Goal: Register for event/course

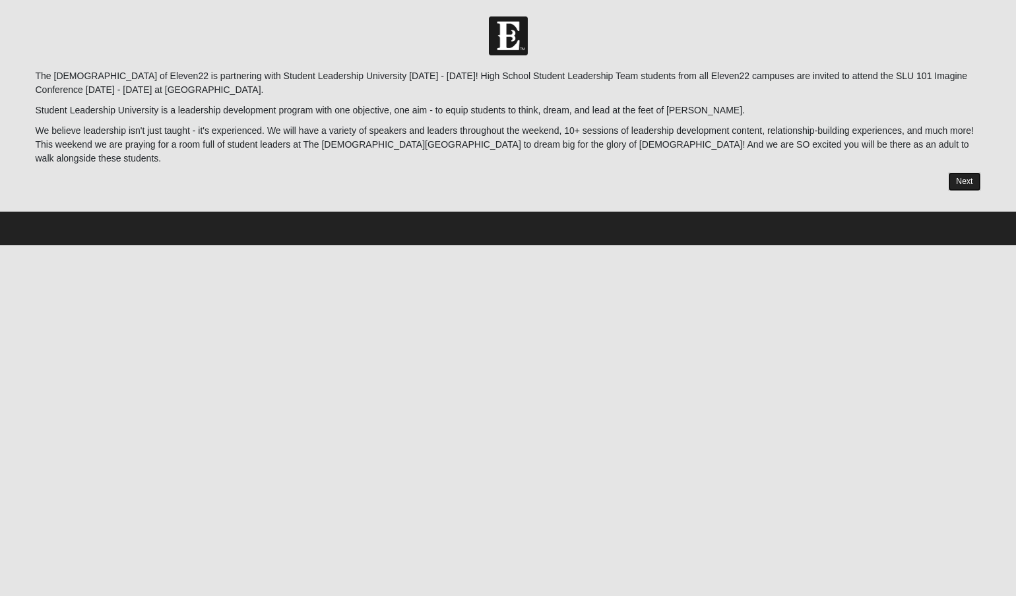
click at [829, 174] on link "Next" at bounding box center [964, 181] width 32 height 19
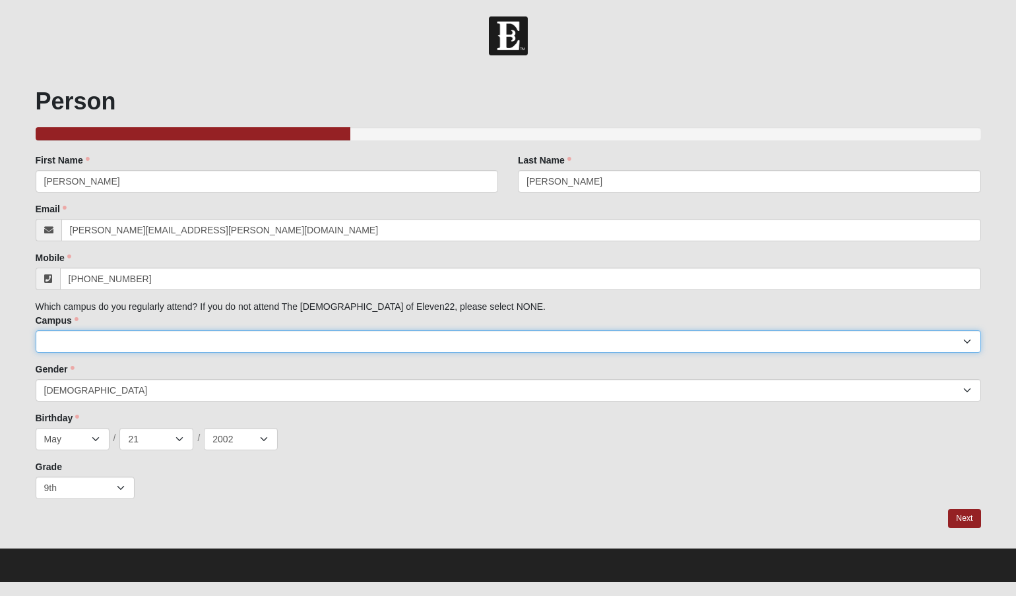
click at [264, 339] on select "Arlington Baymeadows Eleven22 Online [PERSON_NAME][GEOGRAPHIC_DATA] Jesup [GEOG…" at bounding box center [508, 342] width 945 height 22
select select "3"
click at [36, 331] on select "Arlington Baymeadows Eleven22 Online [PERSON_NAME][GEOGRAPHIC_DATA] Jesup [GEOG…" at bounding box center [508, 342] width 945 height 22
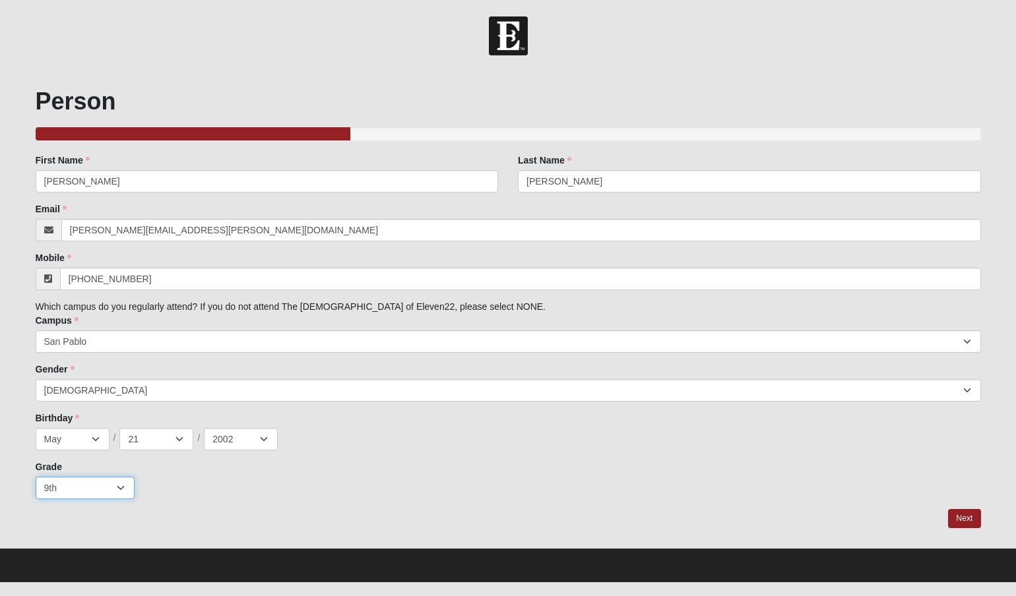
click at [91, 491] on select "K 1st 2nd 3rd 4th 5th 6th 7th 8th 9th 10th 11th 12th" at bounding box center [85, 488] width 99 height 22
click at [115, 484] on select "K 1st 2nd 3rd 4th 5th 6th 7th 8th 9th 10th 11th 12th" at bounding box center [85, 488] width 99 height 22
select select
click at [36, 477] on select "K 1st 2nd 3rd 4th 5th 6th 7th 8th 9th 10th 11th 12th" at bounding box center [85, 488] width 99 height 22
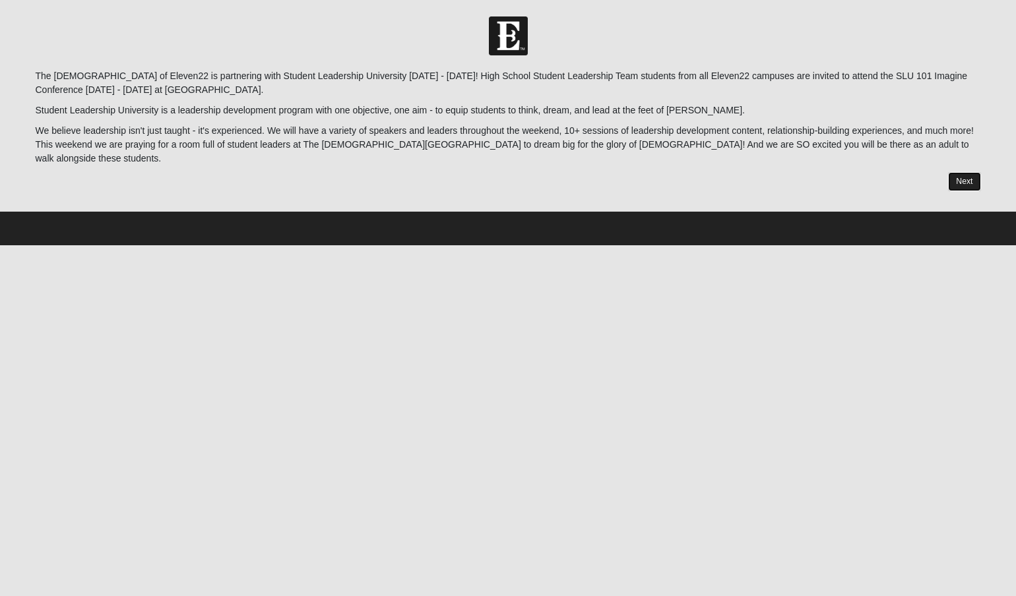
click at [957, 172] on link "Next" at bounding box center [964, 181] width 32 height 19
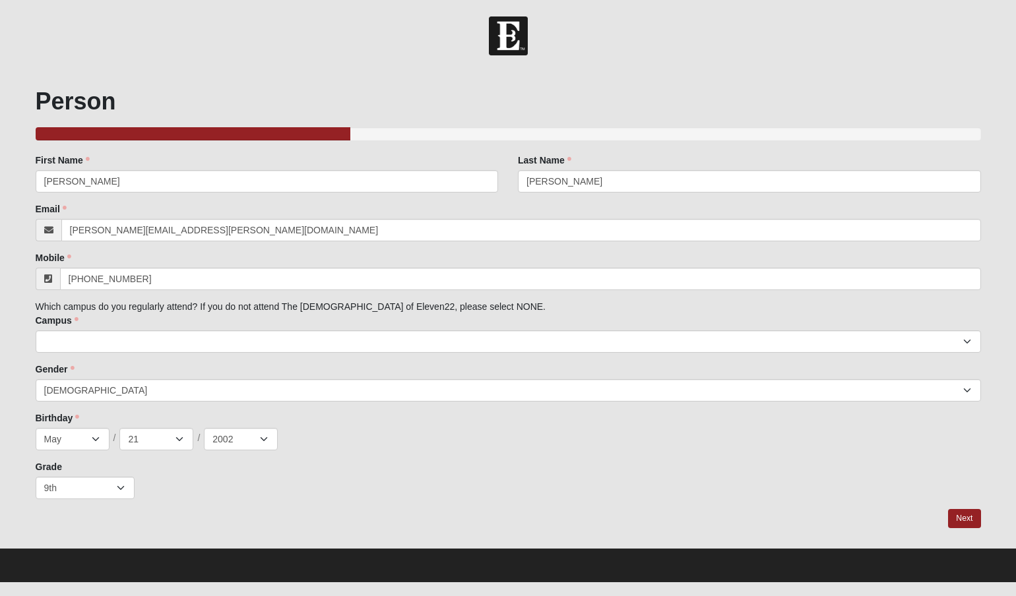
click at [91, 504] on div "Person 33.333333333333333333333333330% Complete Family Member to Register First…" at bounding box center [508, 308] width 945 height 442
click at [96, 492] on select "K 1st 2nd 3rd 4th 5th 6th 7th 8th 9th 10th 11th 12th" at bounding box center [85, 488] width 99 height 22
select select
click at [36, 477] on select "K 1st 2nd 3rd 4th 5th 6th 7th 8th 9th 10th 11th 12th" at bounding box center [85, 488] width 99 height 22
click at [285, 468] on div "Grade K 1st 2nd 3rd 4th 5th 6th 7th 8th 9th 10th 11th 12th" at bounding box center [508, 479] width 945 height 39
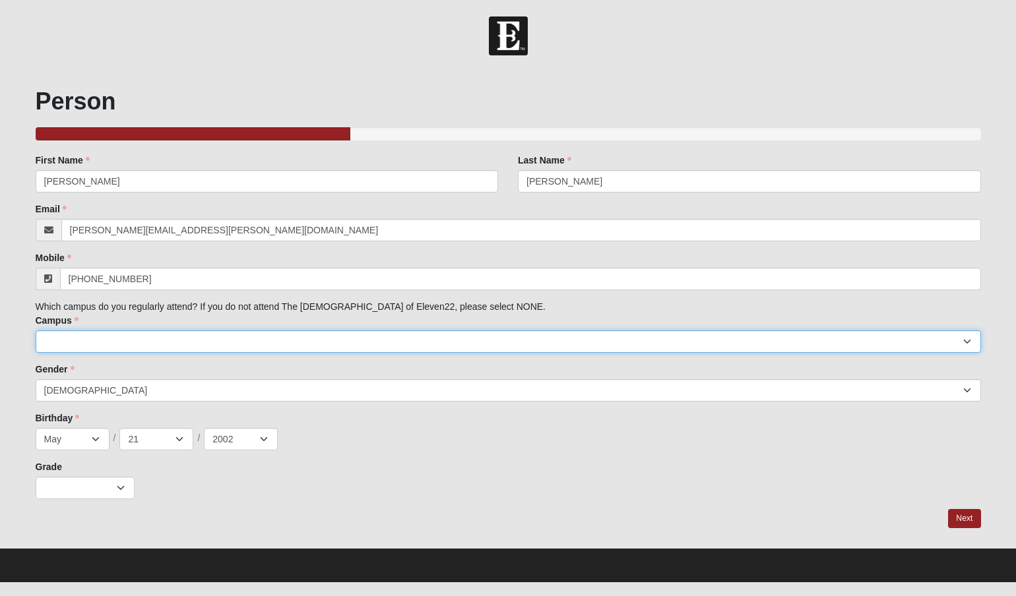
click at [233, 338] on select "Arlington Baymeadows Eleven22 Online Fleming Island Jesup Mandarin North Jax Or…" at bounding box center [508, 342] width 945 height 22
select select "3"
click at [36, 331] on select "Arlington Baymeadows Eleven22 Online Fleming Island Jesup Mandarin North Jax Or…" at bounding box center [508, 342] width 945 height 22
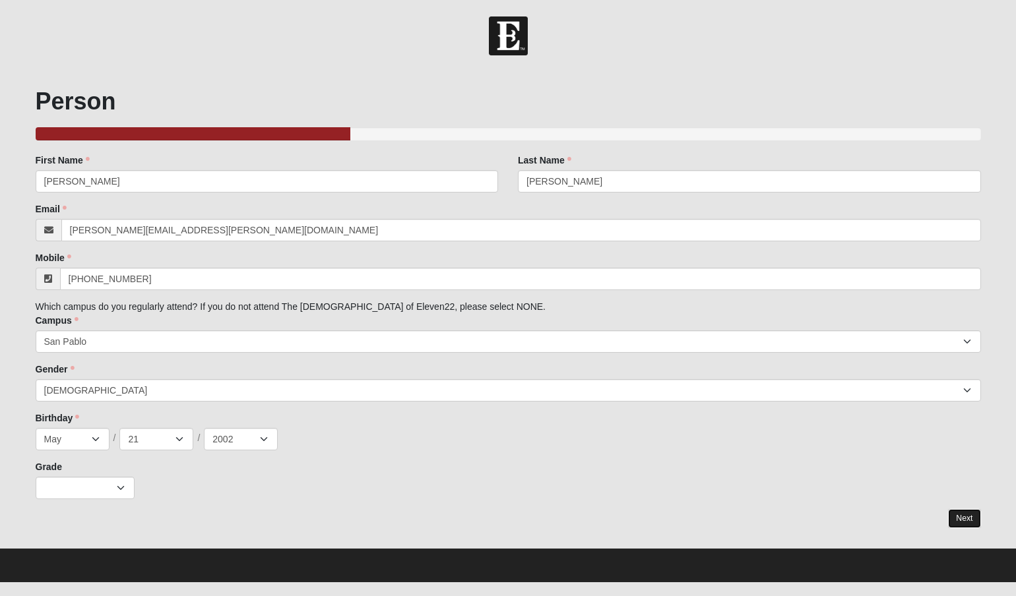
click at [970, 519] on link "Next" at bounding box center [964, 518] width 32 height 19
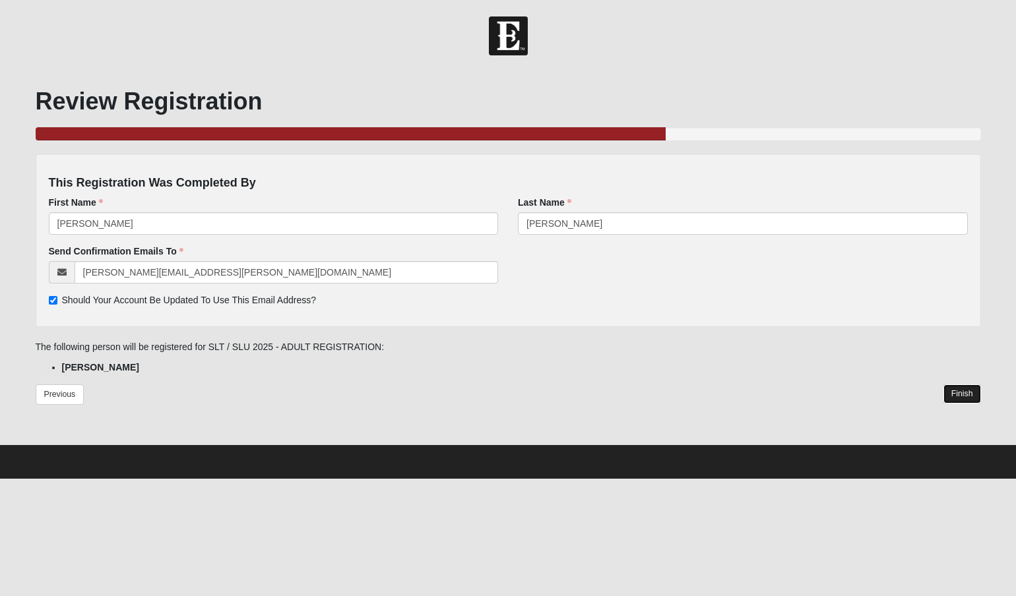
click at [956, 393] on link "Finish" at bounding box center [962, 394] width 38 height 19
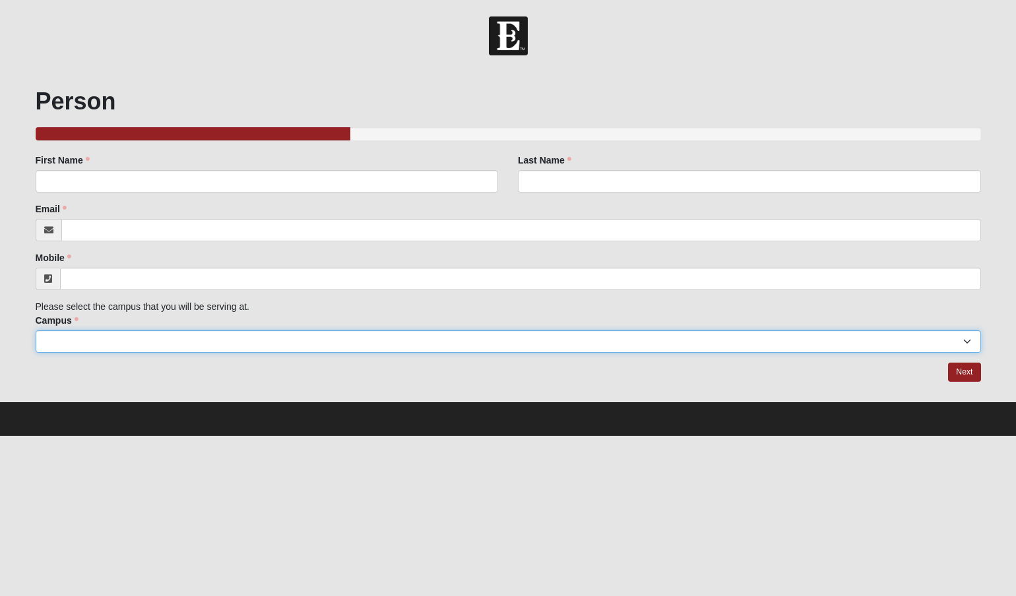
click at [269, 342] on select "Arlington Baymeadows Eleven22 Online [PERSON_NAME][GEOGRAPHIC_DATA] Jesup [GEOG…" at bounding box center [508, 342] width 945 height 22
select select "3"
click at [36, 331] on select "Arlington Baymeadows Eleven22 Online [PERSON_NAME][GEOGRAPHIC_DATA] Jesup [GEOG…" at bounding box center [508, 342] width 945 height 22
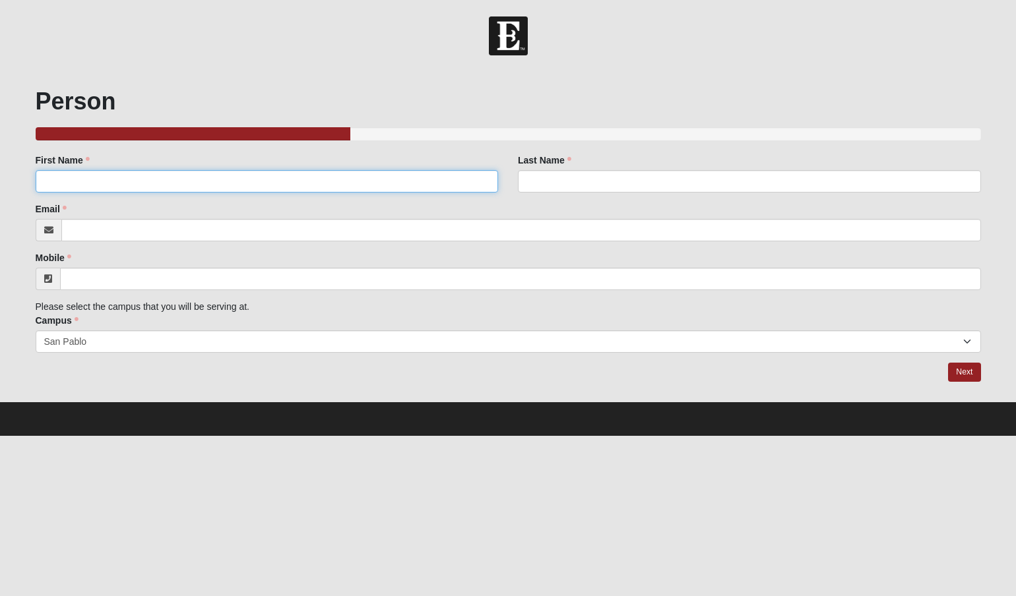
click at [200, 186] on input "First Name" at bounding box center [267, 181] width 463 height 22
type input "[PERSON_NAME]"
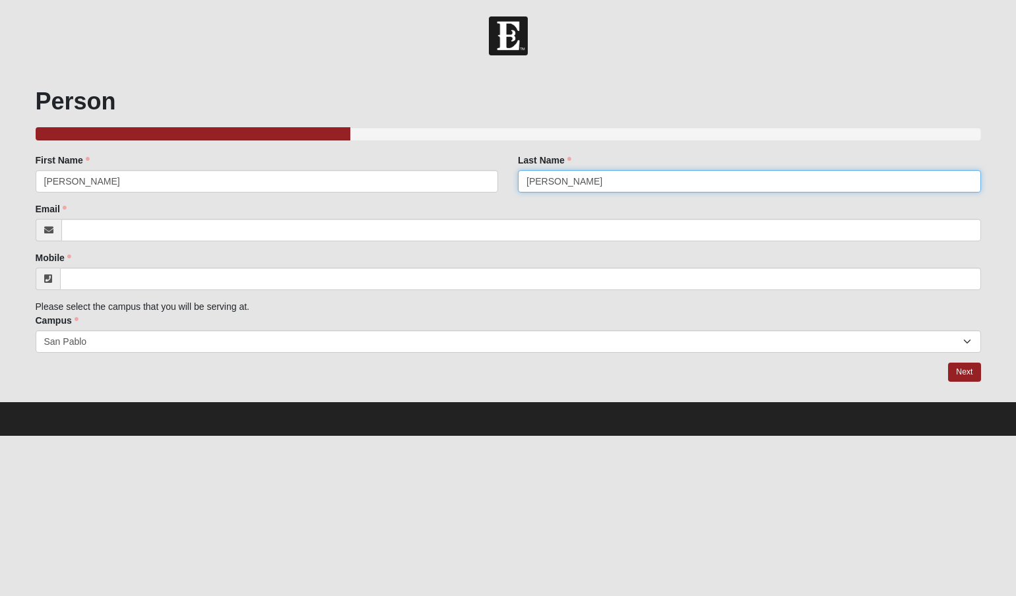
type input "[PERSON_NAME]"
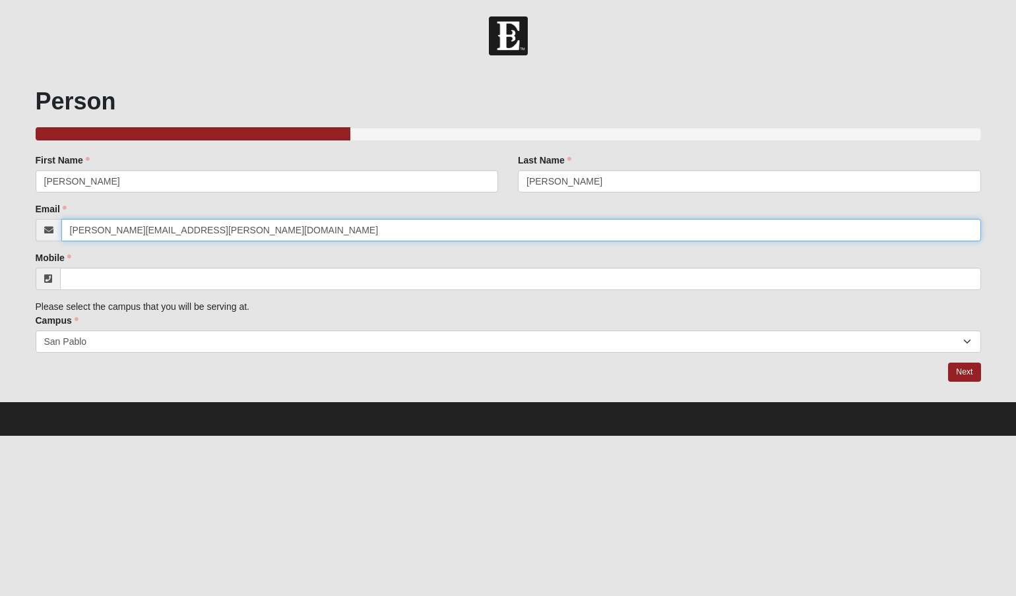
type input "[PERSON_NAME][EMAIL_ADDRESS][PERSON_NAME][DOMAIN_NAME]"
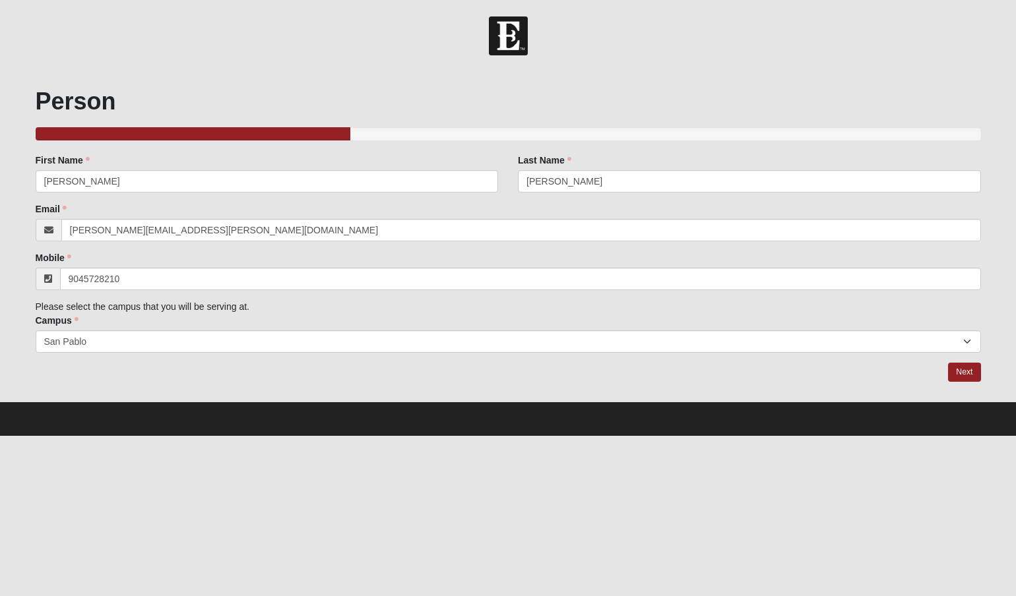
type input "[PHONE_NUMBER]"
click at [957, 362] on div "Person 33.333333333333333333333333330% Complete Family Member to Register First…" at bounding box center [508, 235] width 945 height 296
click at [957, 367] on link "Next" at bounding box center [964, 372] width 32 height 19
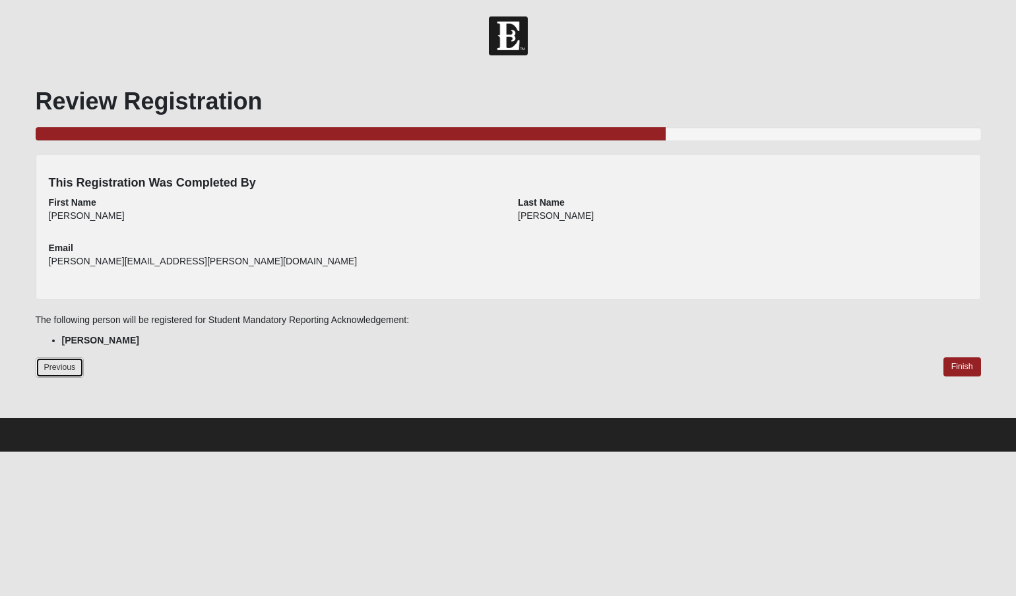
click at [49, 370] on link "Previous" at bounding box center [60, 368] width 49 height 20
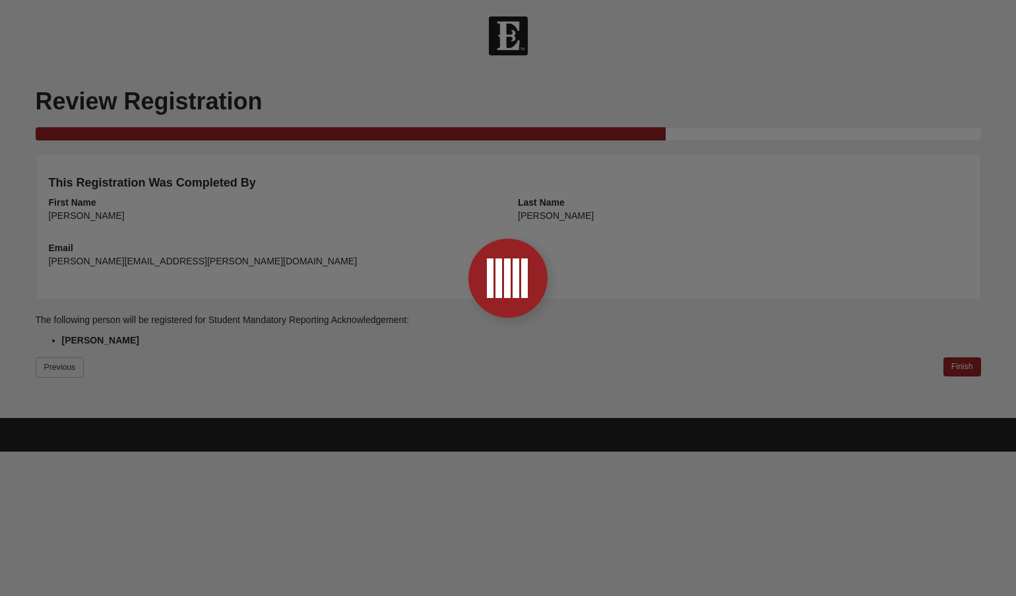
click at [49, 370] on div at bounding box center [508, 298] width 1016 height 596
